Goal: Check status: Check status

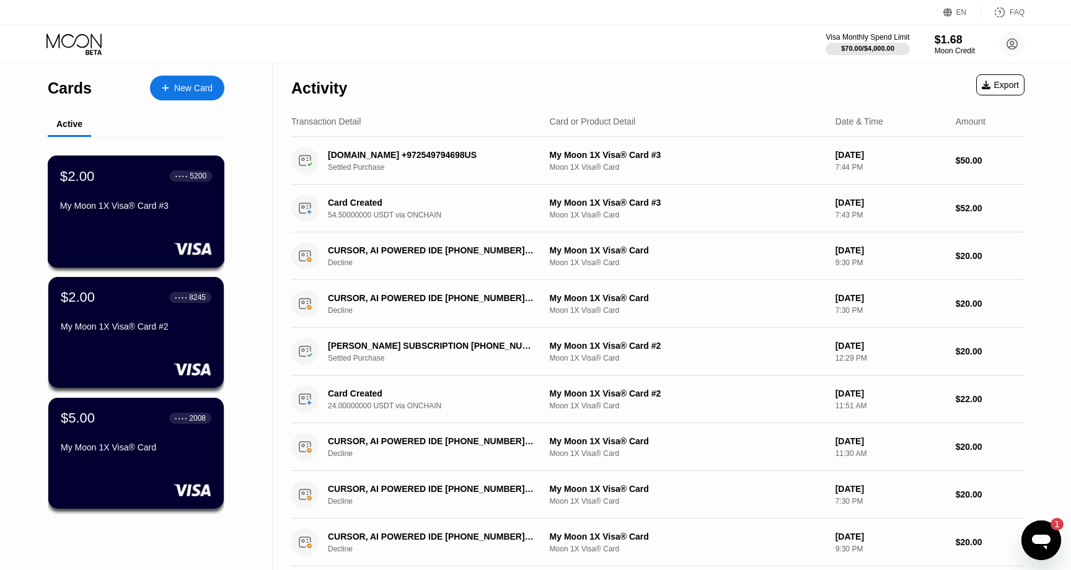
click at [146, 187] on div "$2.00 ● ● ● ● 5200 My Moon 1X Visa® Card #3" at bounding box center [136, 192] width 152 height 48
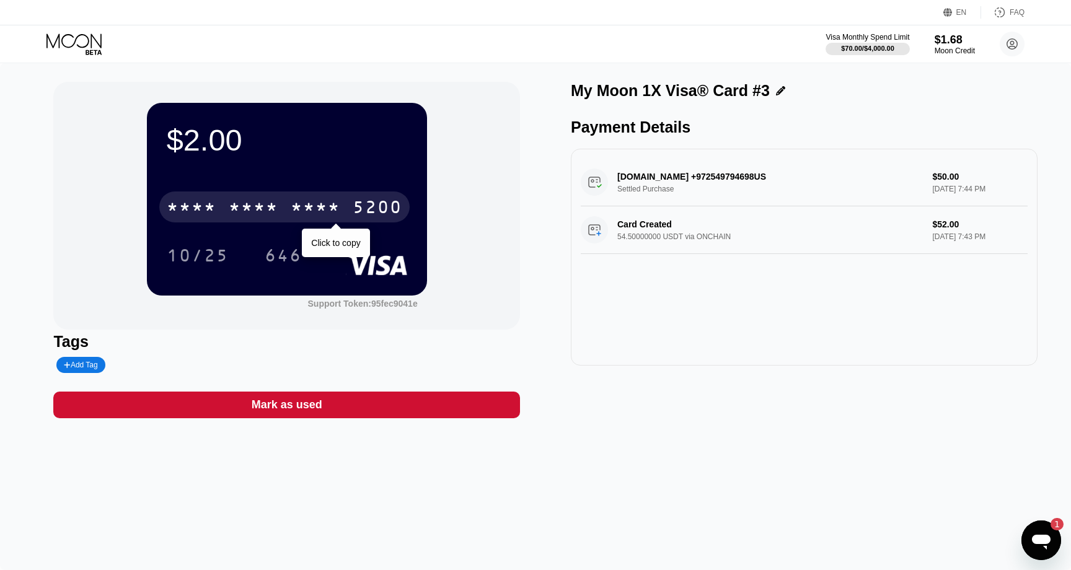
click at [326, 209] on div "* * * *" at bounding box center [316, 209] width 50 height 20
click at [321, 208] on div "2973" at bounding box center [316, 209] width 50 height 20
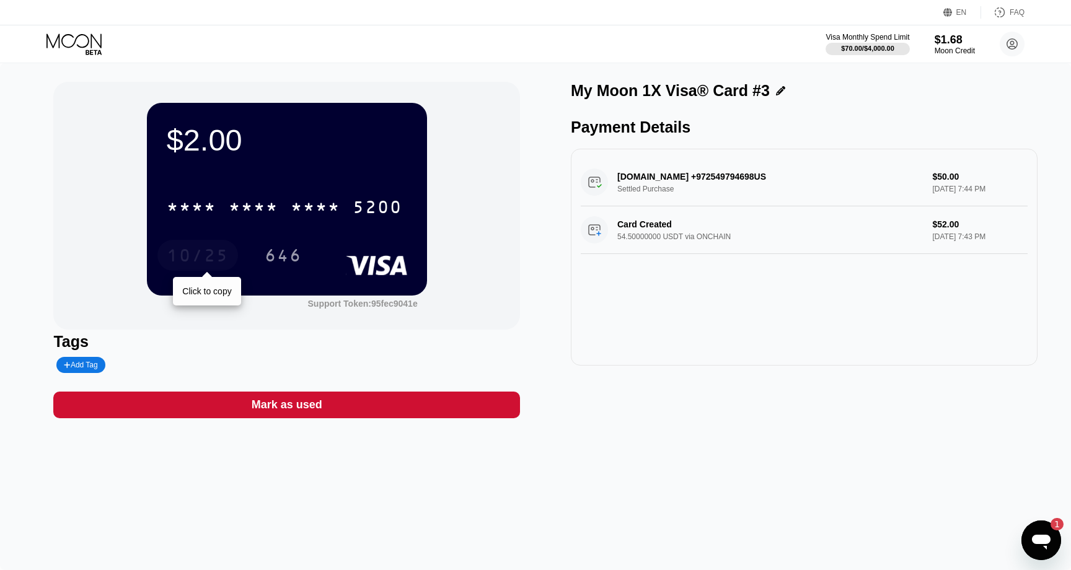
click at [202, 256] on div "10/25" at bounding box center [198, 257] width 62 height 20
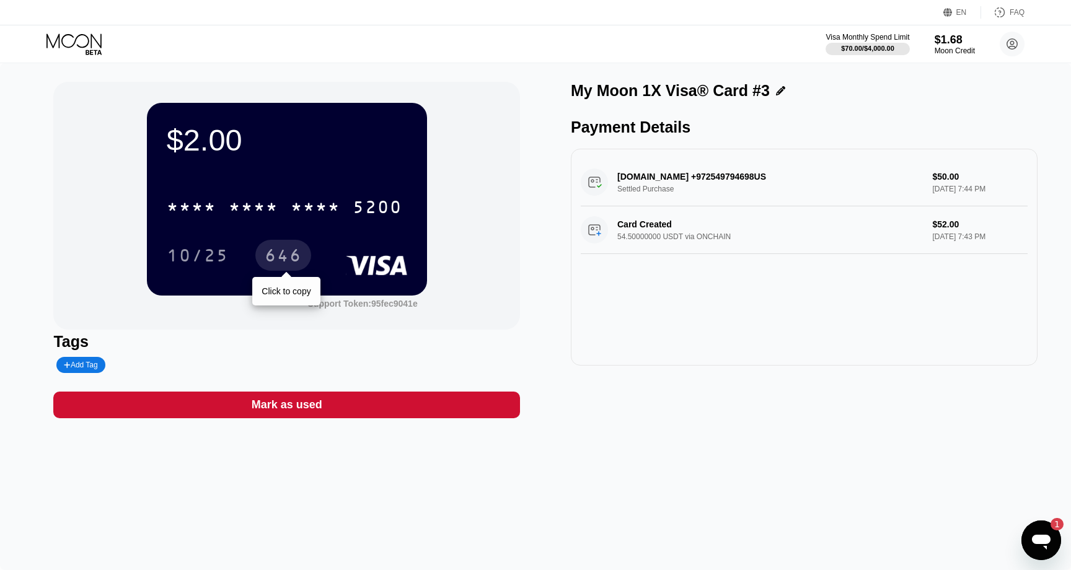
click at [288, 258] on div "646" at bounding box center [283, 257] width 37 height 20
click at [64, 40] on icon at bounding box center [76, 44] width 58 height 22
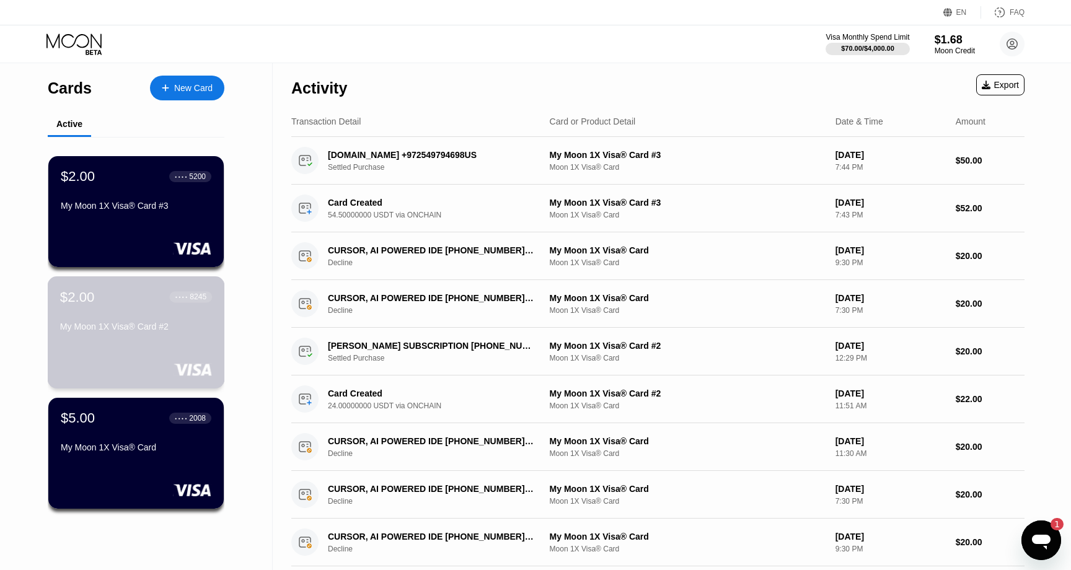
click at [132, 336] on div "My Moon 1X Visa® Card #2" at bounding box center [136, 329] width 152 height 15
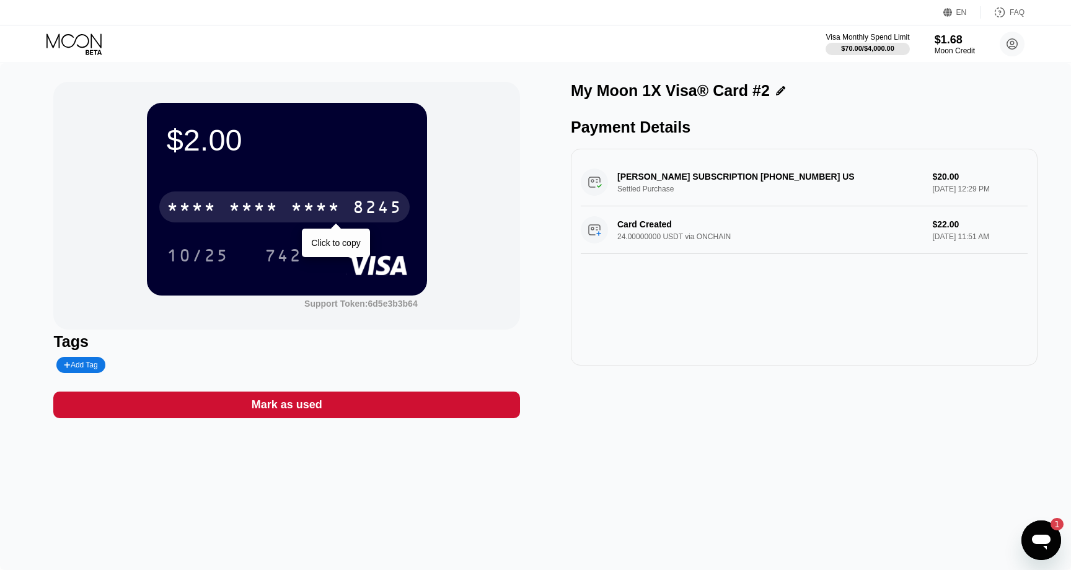
click at [273, 214] on div "* * * *" at bounding box center [254, 209] width 50 height 20
click at [273, 214] on div "6500" at bounding box center [254, 209] width 50 height 20
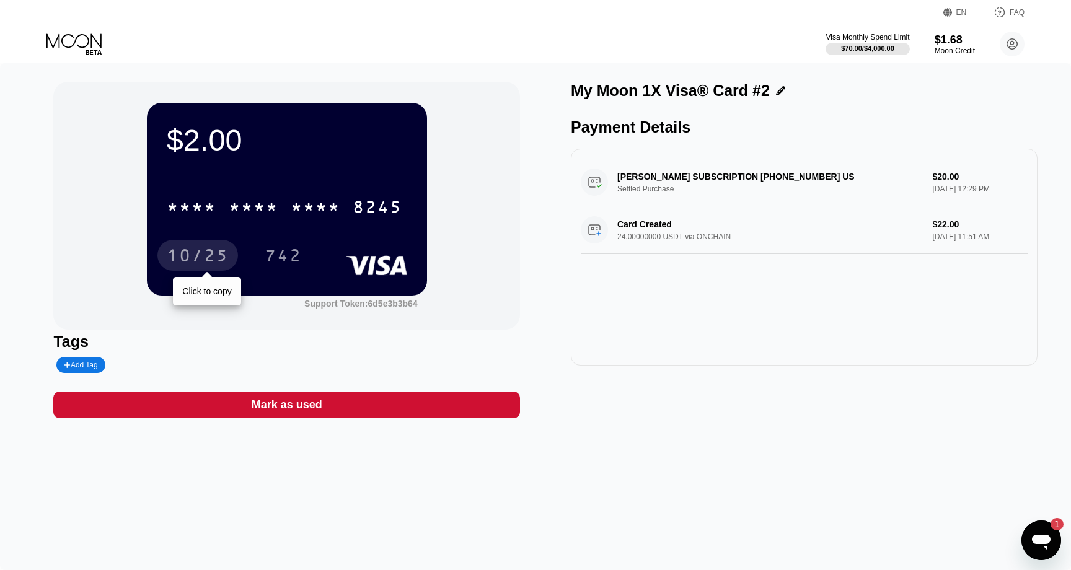
click at [213, 249] on div "10/25" at bounding box center [198, 257] width 62 height 20
